Goal: Transaction & Acquisition: Purchase product/service

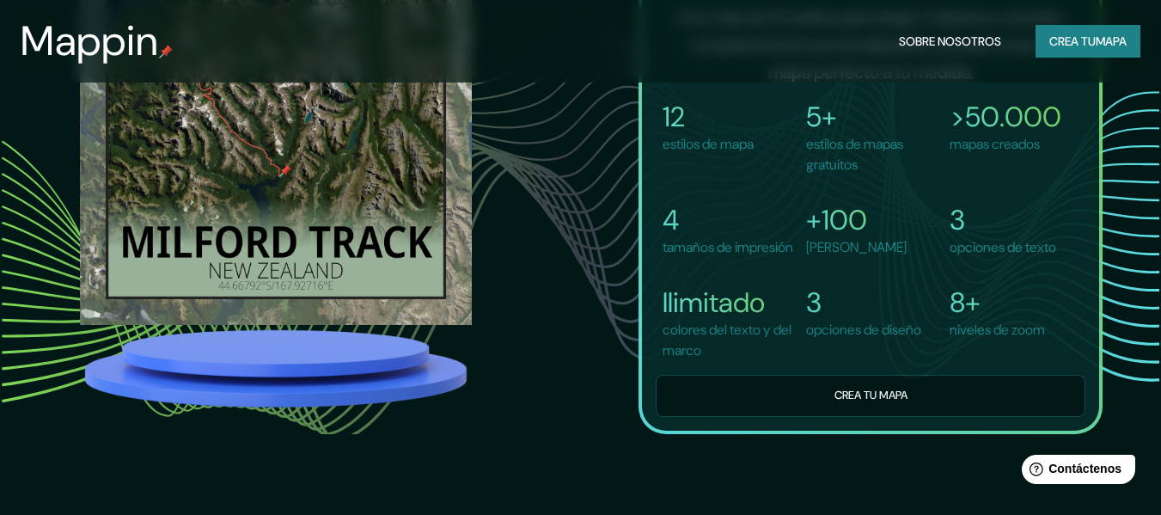
scroll to position [1221, 0]
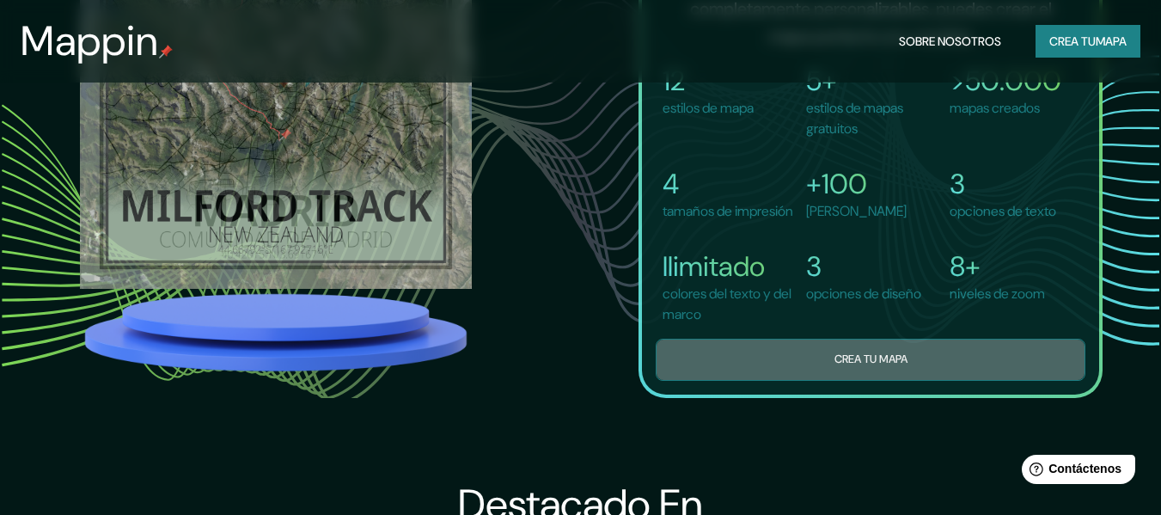
click at [956, 381] on button "Crea tu mapa" at bounding box center [870, 359] width 430 height 42
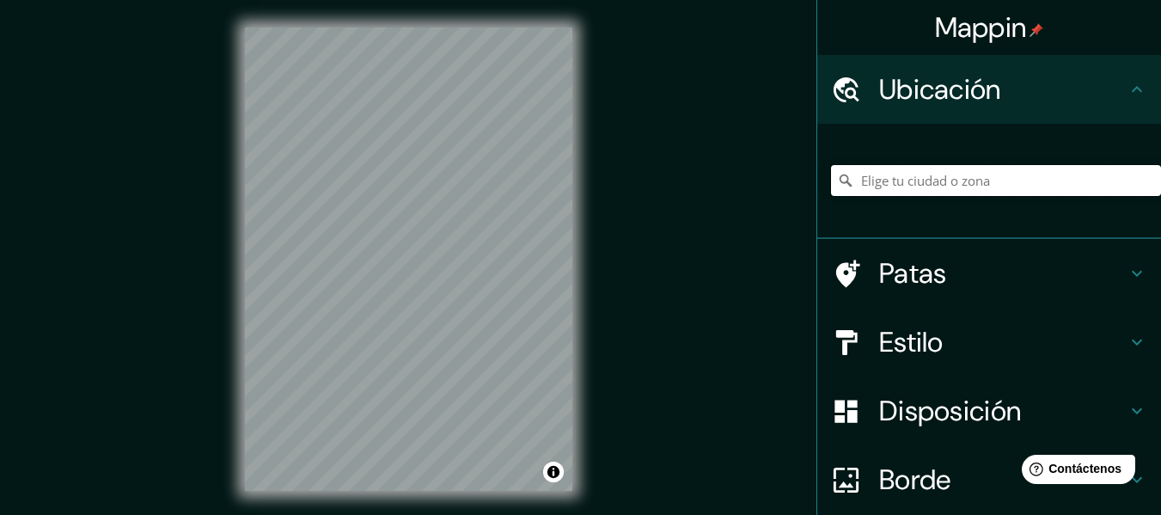
click at [909, 177] on input "Elige tu ciudad o zona" at bounding box center [996, 180] width 330 height 31
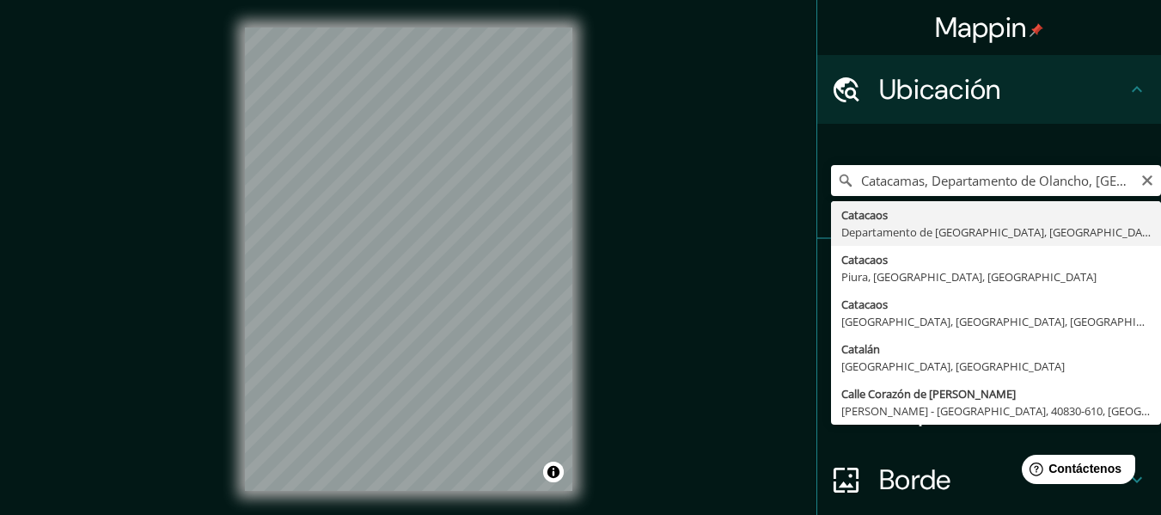
type input "Catacaos, [GEOGRAPHIC_DATA], [GEOGRAPHIC_DATA]"
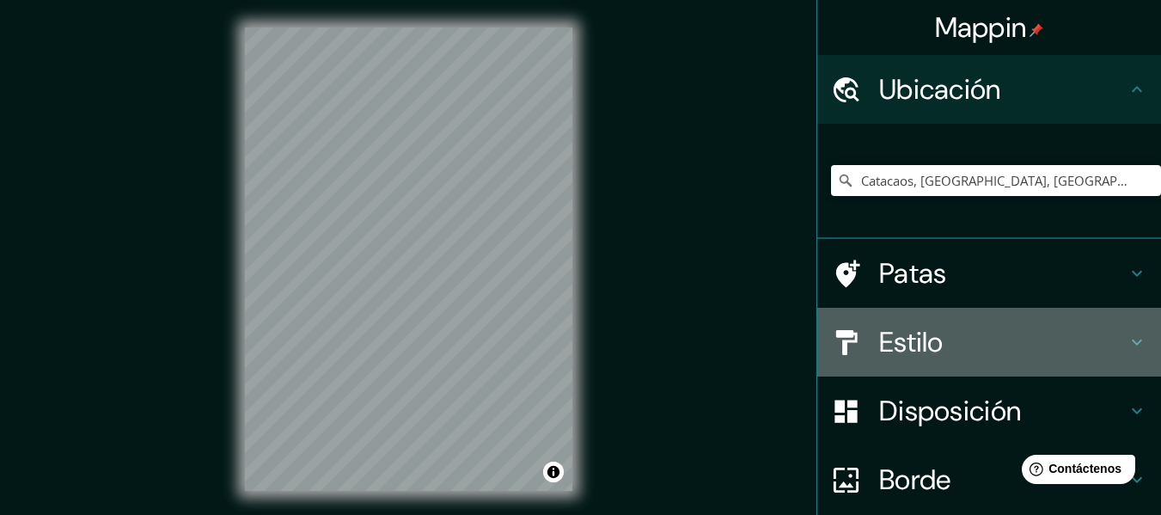
click at [948, 347] on h4 "Estilo" at bounding box center [1002, 342] width 247 height 34
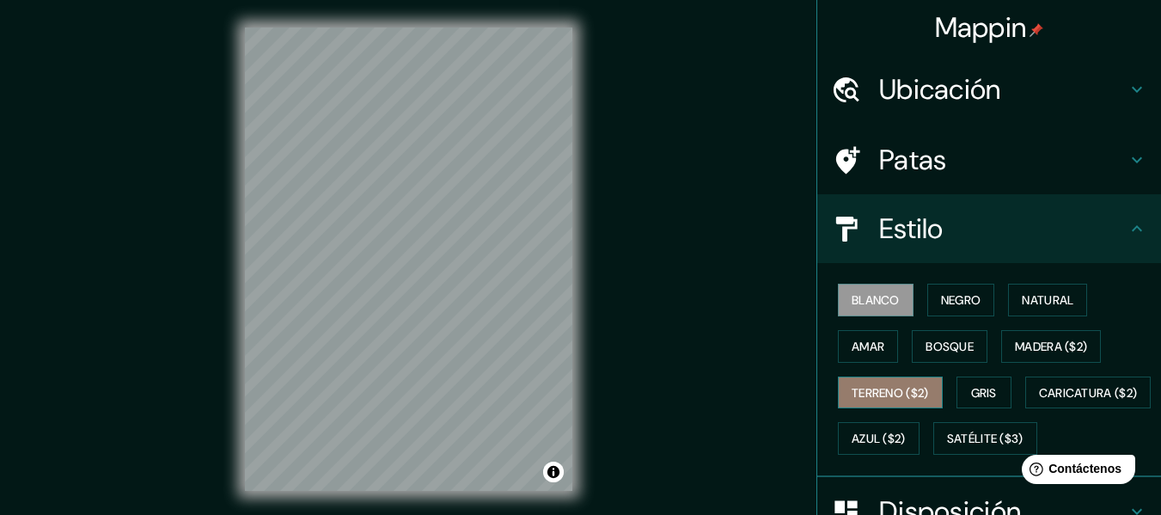
click at [883, 396] on font "Terreno ($2)" at bounding box center [889, 392] width 77 height 15
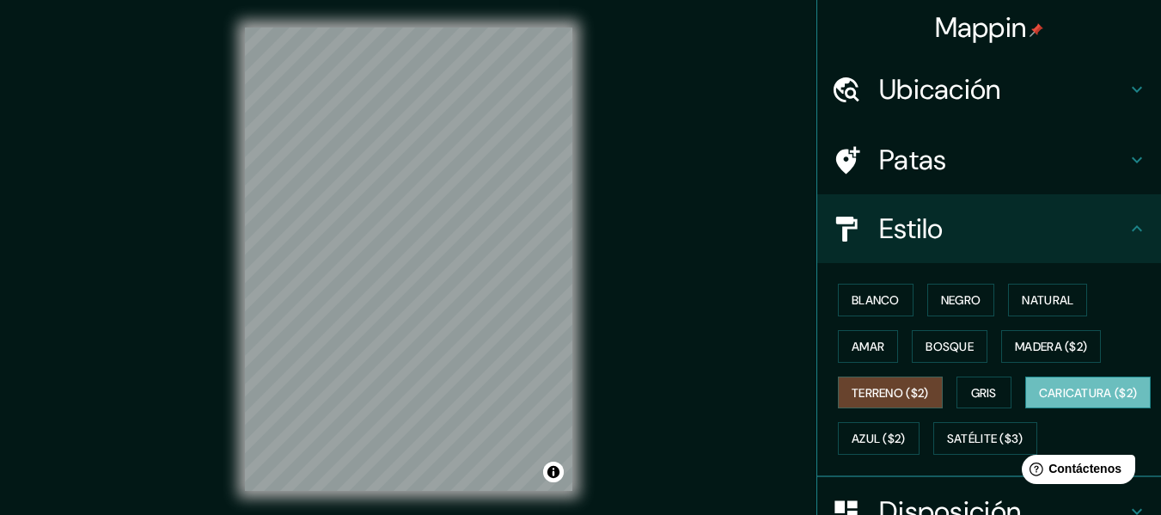
click at [1039, 400] on font "Caricatura ($2)" at bounding box center [1088, 392] width 99 height 15
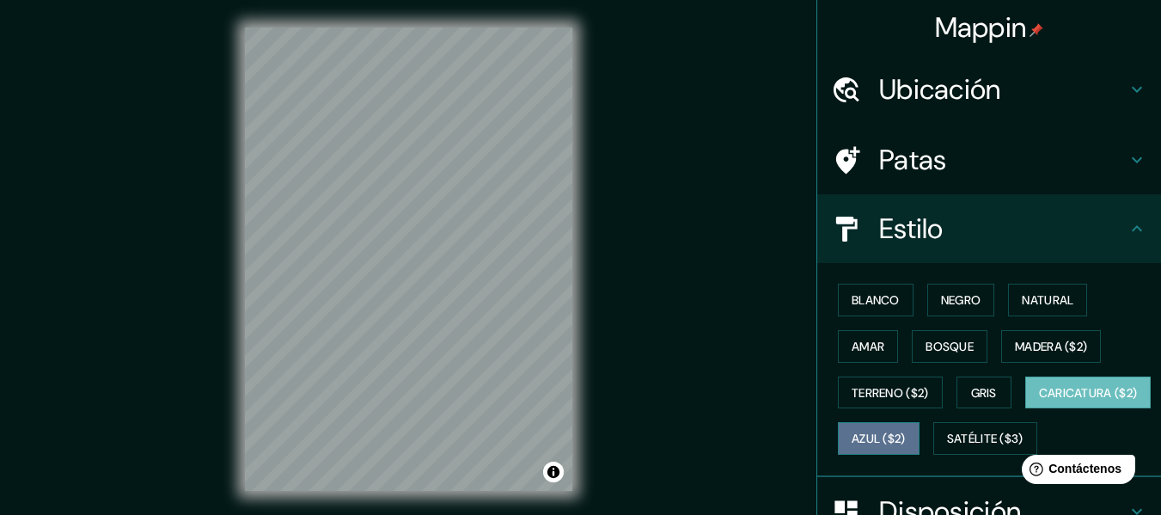
click at [905, 431] on font "Azul ($2)" at bounding box center [878, 438] width 54 height 15
click at [1025, 409] on button "Caricatura ($2)" at bounding box center [1088, 392] width 126 height 33
click at [923, 164] on font "Patas" at bounding box center [913, 160] width 68 height 36
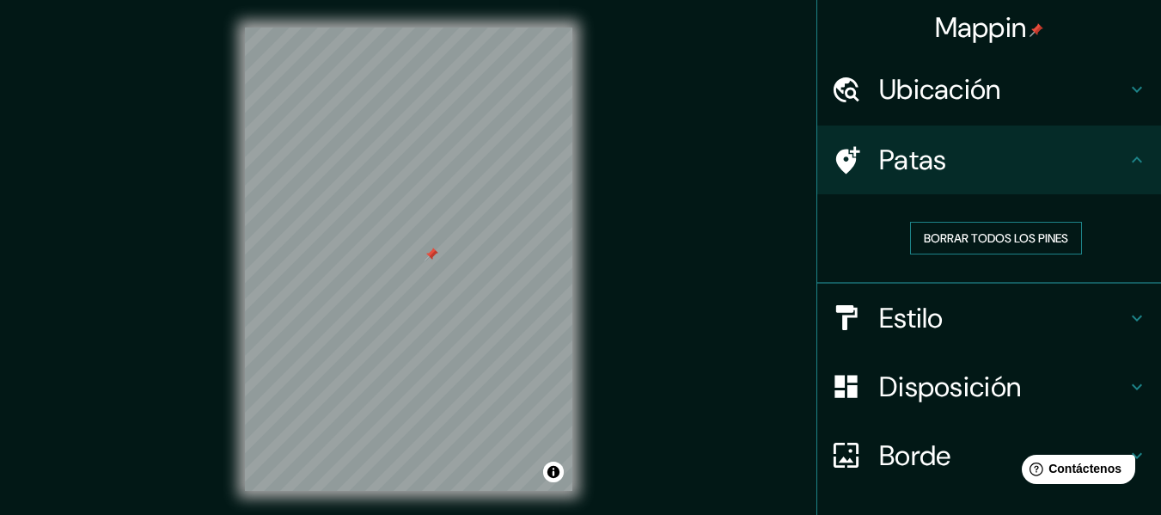
click at [986, 243] on font "Borrar todos los pines" at bounding box center [995, 237] width 144 height 15
click at [972, 373] on font "Disposición" at bounding box center [950, 387] width 142 height 36
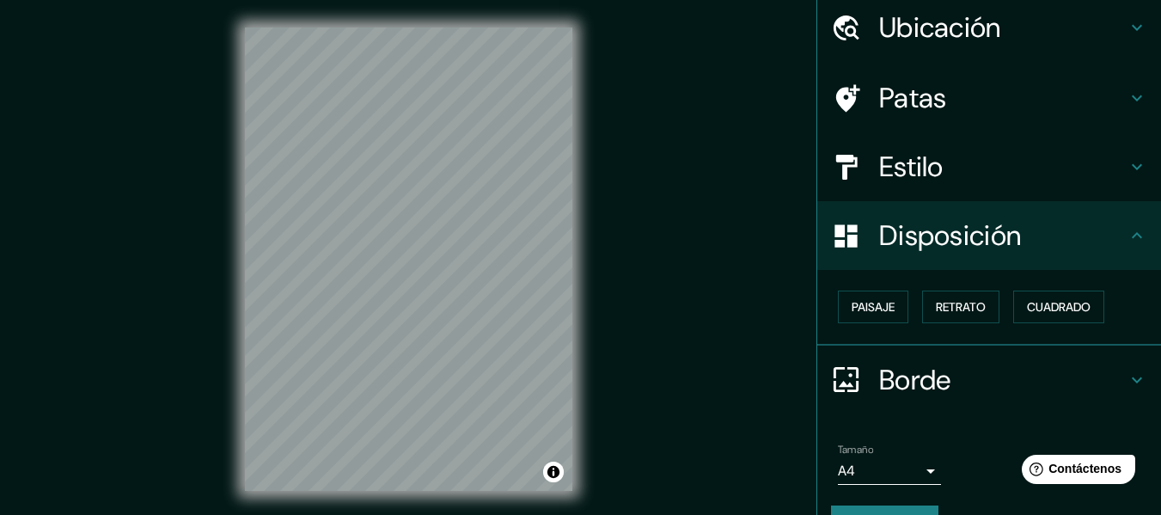
scroll to position [105, 0]
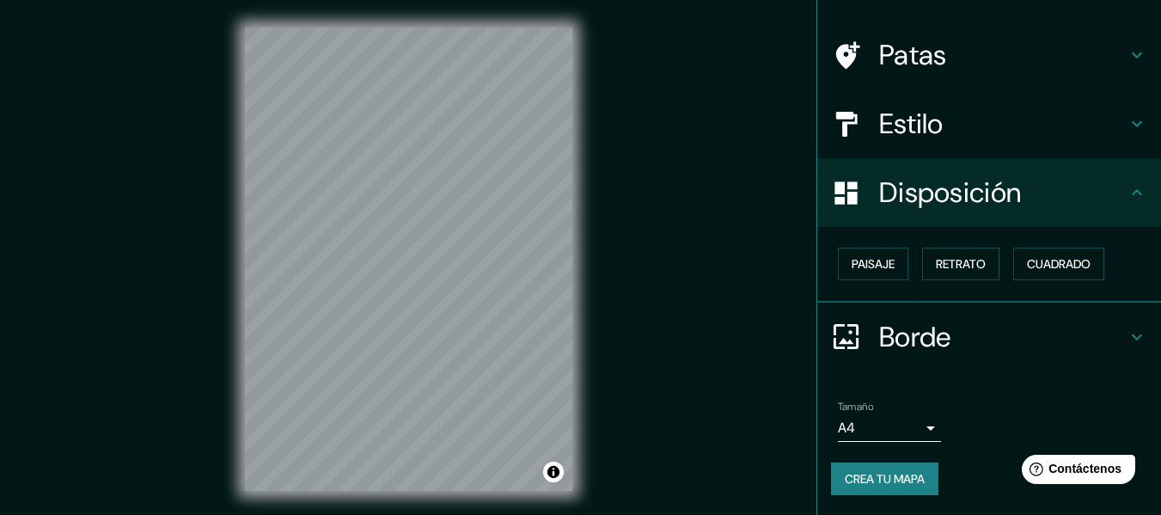
click at [930, 327] on font "Borde" at bounding box center [915, 337] width 72 height 36
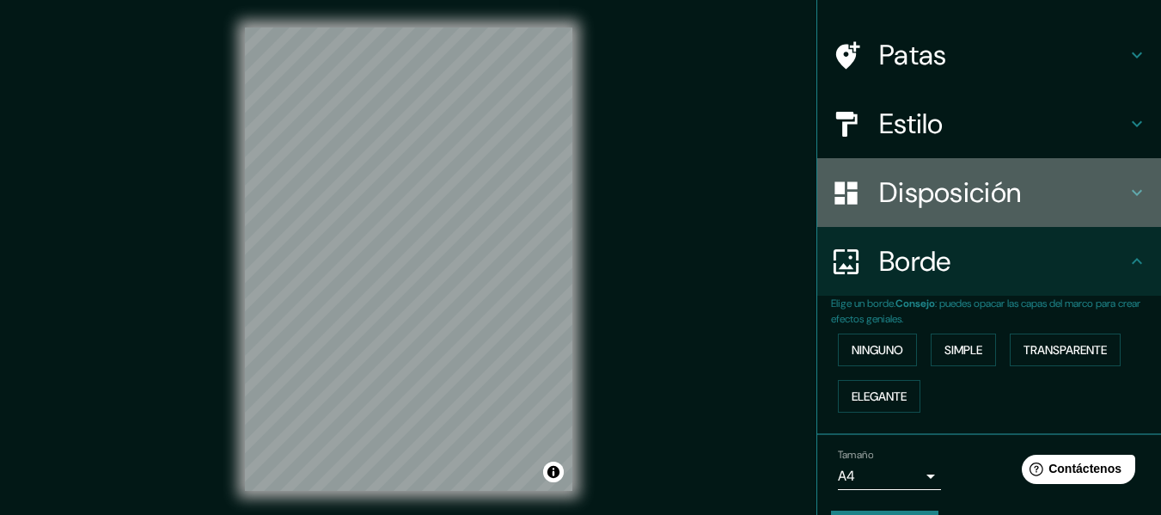
click at [1006, 193] on font "Disposición" at bounding box center [950, 192] width 142 height 36
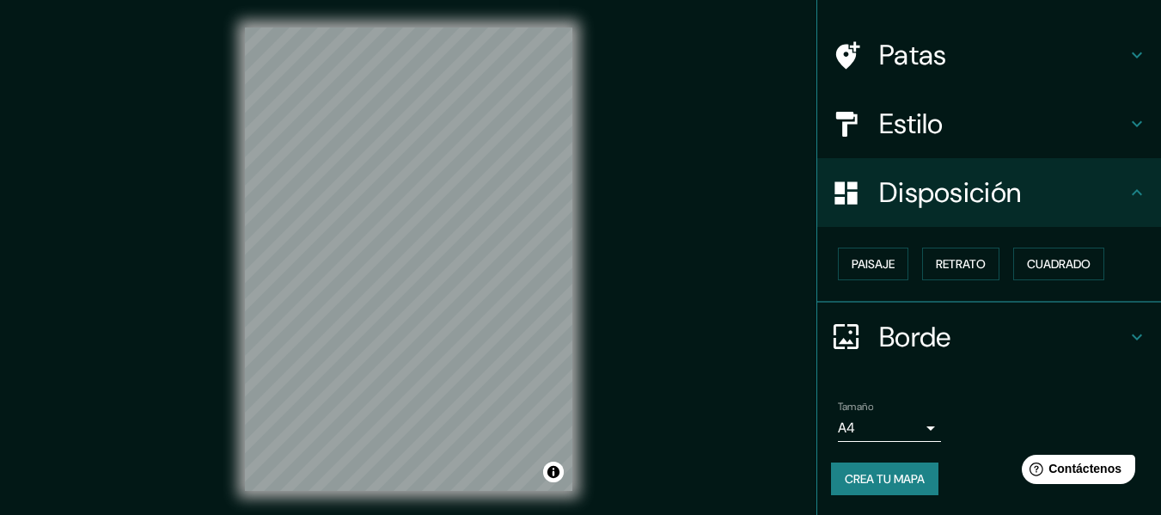
click at [981, 135] on h4 "Estilo" at bounding box center [1002, 124] width 247 height 34
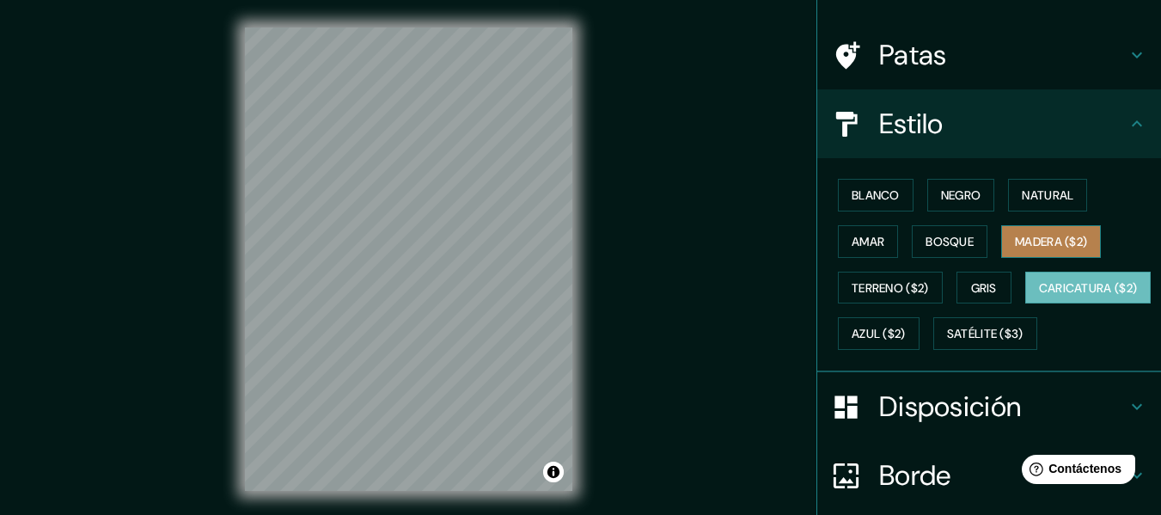
click at [1002, 234] on button "Madera ($2)" at bounding box center [1051, 241] width 100 height 33
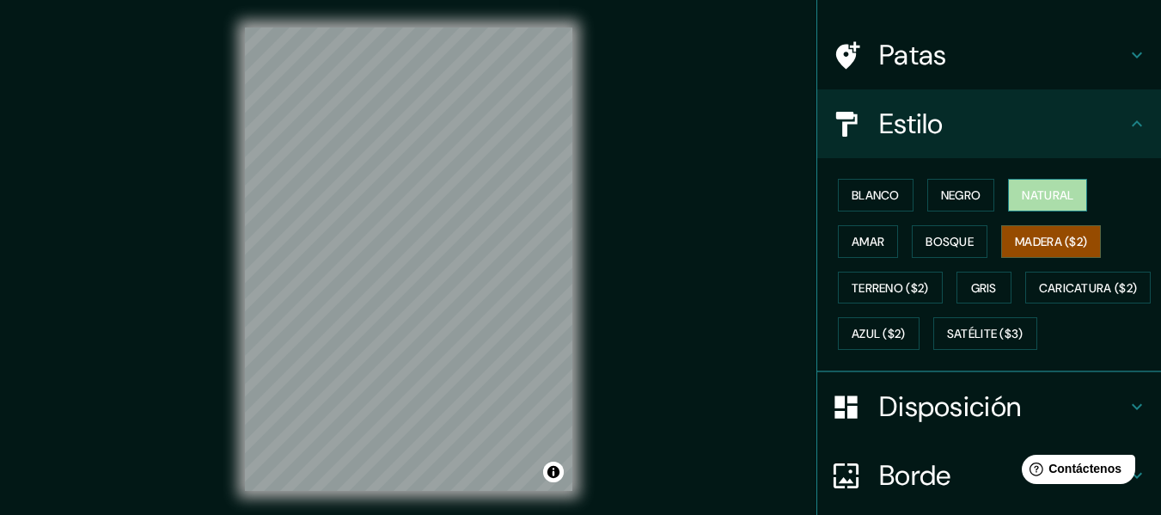
click at [1021, 201] on font "Natural" at bounding box center [1047, 194] width 52 height 15
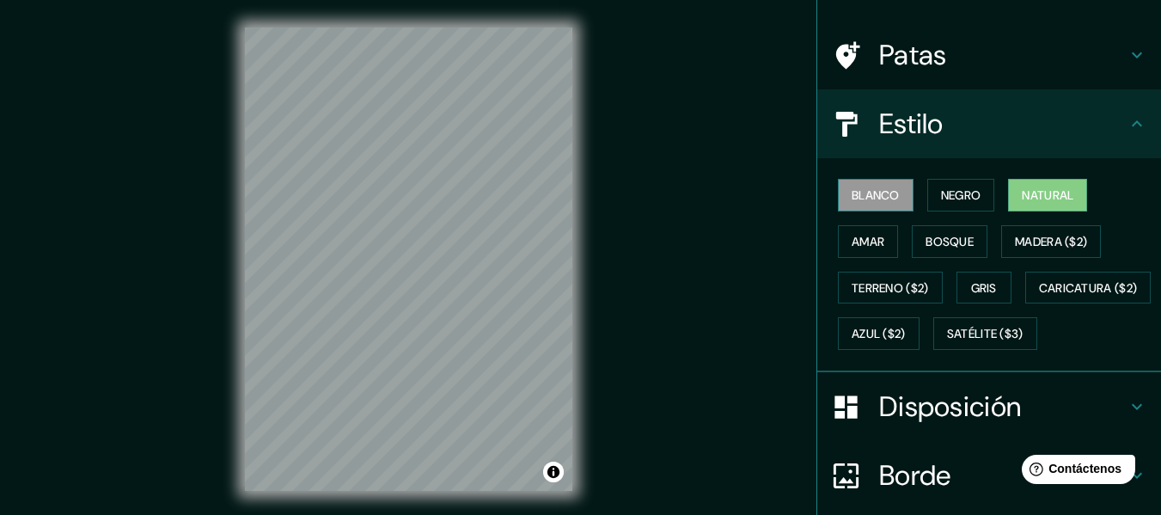
click at [868, 191] on font "Blanco" at bounding box center [875, 194] width 48 height 15
click at [927, 187] on button "Negro" at bounding box center [961, 195] width 68 height 33
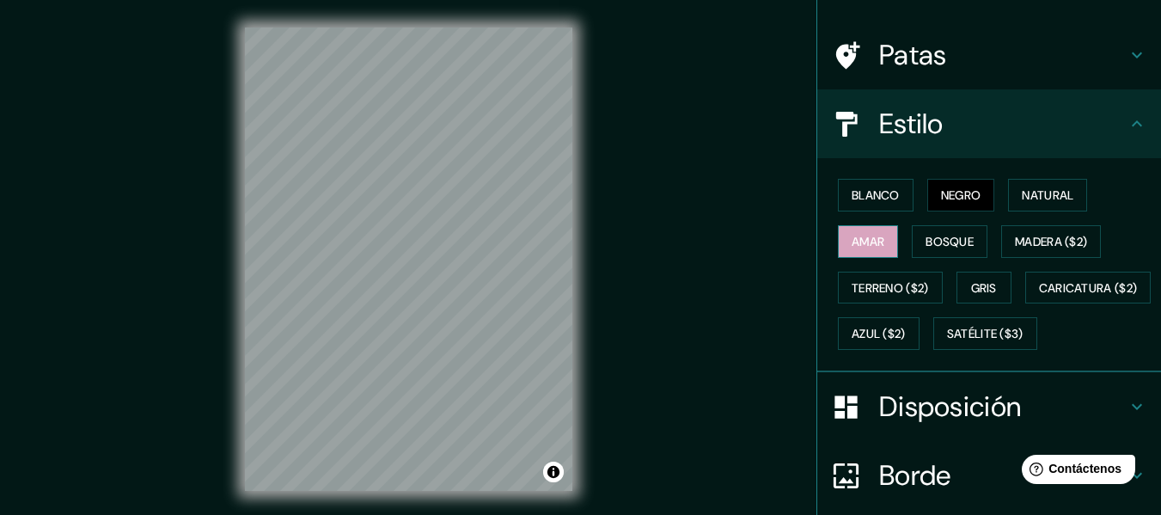
click at [867, 254] on button "Amar" at bounding box center [868, 241] width 60 height 33
click at [884, 293] on font "Terreno ($2)" at bounding box center [889, 287] width 77 height 15
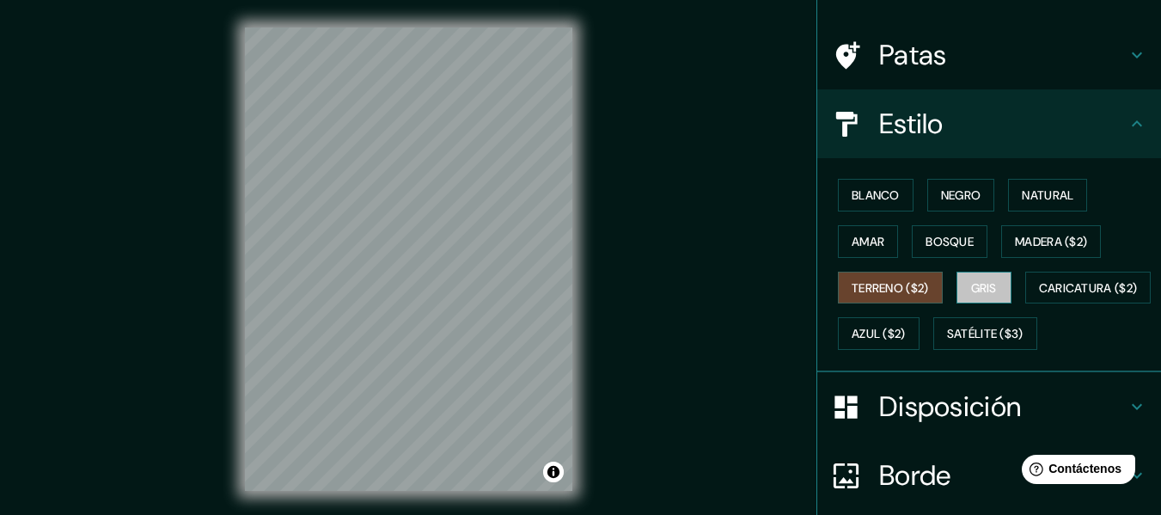
click at [992, 293] on button "Gris" at bounding box center [983, 287] width 55 height 33
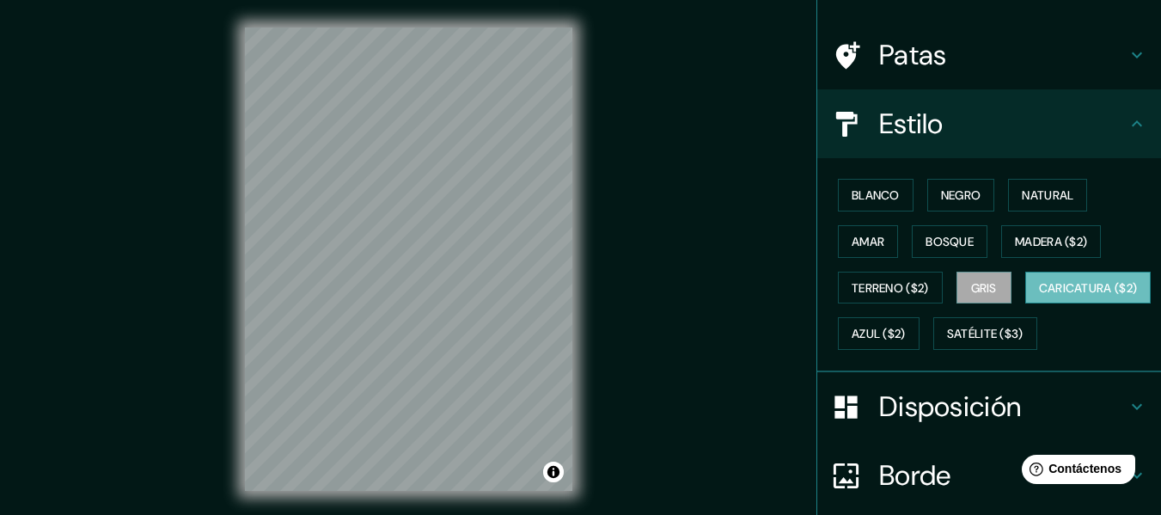
click at [1039, 299] on font "Caricatura ($2)" at bounding box center [1088, 288] width 99 height 22
click at [947, 344] on font "Satélite ($3)" at bounding box center [985, 333] width 76 height 22
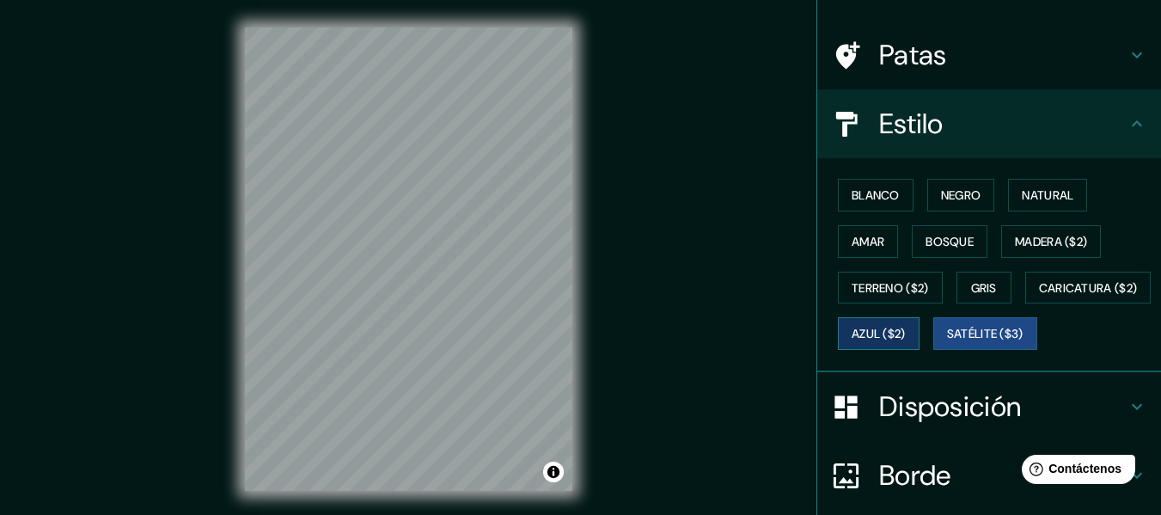
click at [905, 335] on font "Azul ($2)" at bounding box center [878, 333] width 54 height 15
click at [947, 344] on font "Satélite ($3)" at bounding box center [985, 333] width 76 height 22
